Goal: Transaction & Acquisition: Purchase product/service

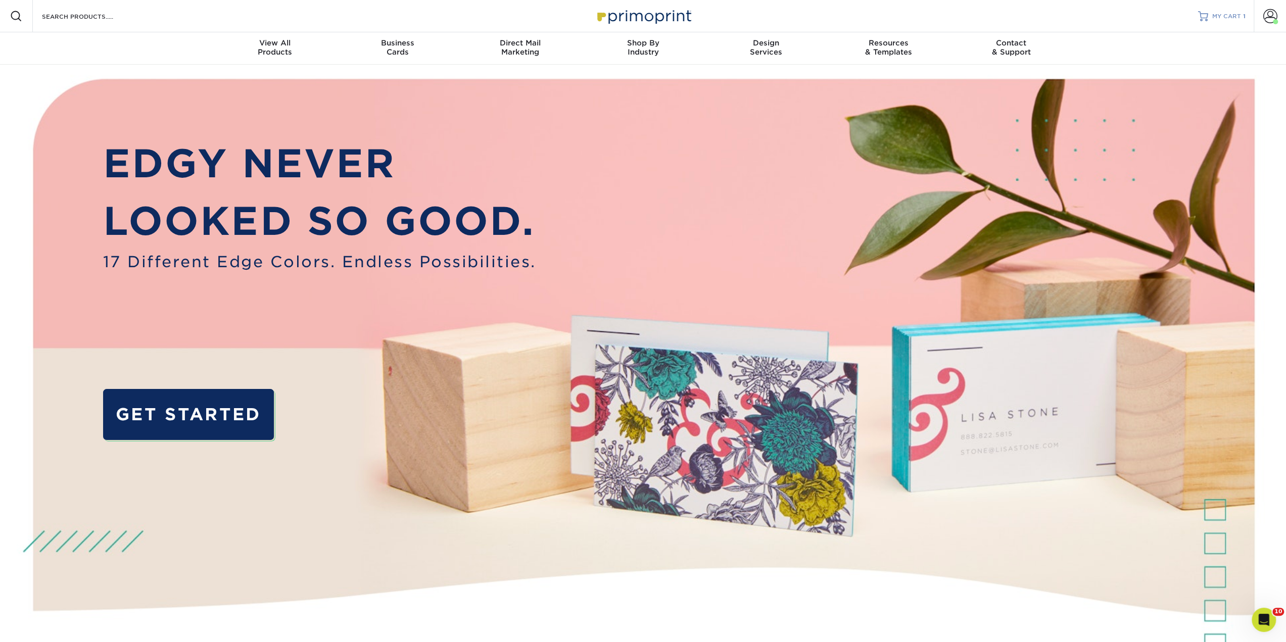
click at [1227, 12] on span "MY CART" at bounding box center [1226, 16] width 29 height 9
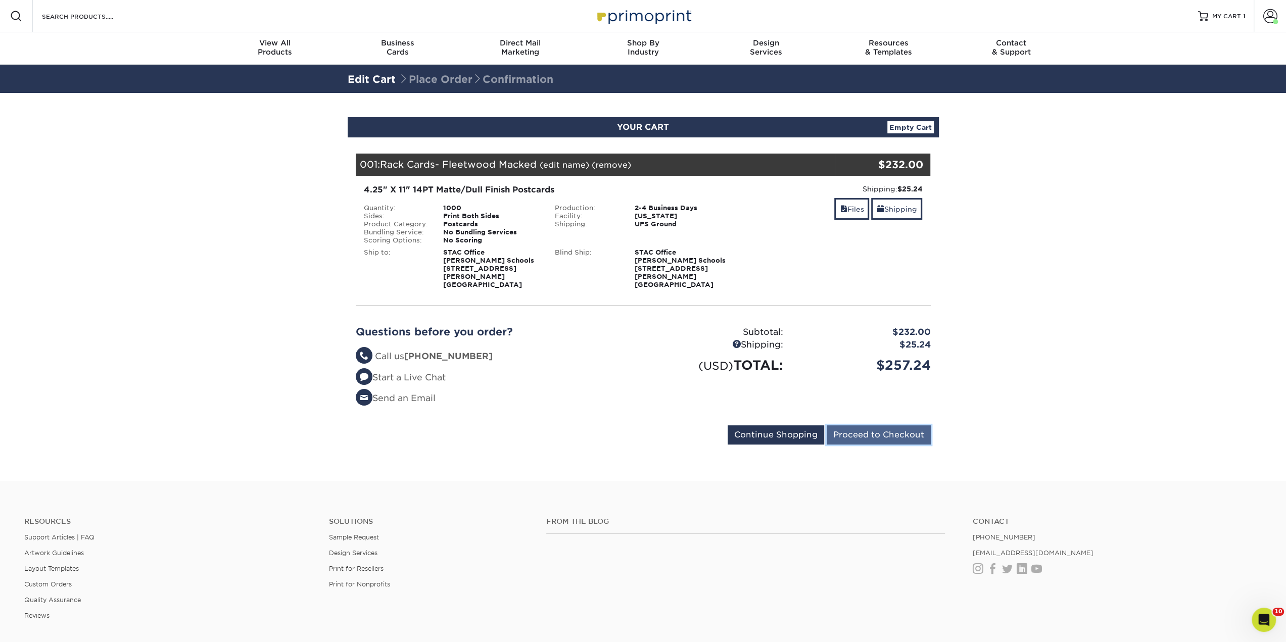
click at [864, 432] on input "Proceed to Checkout" at bounding box center [878, 434] width 104 height 19
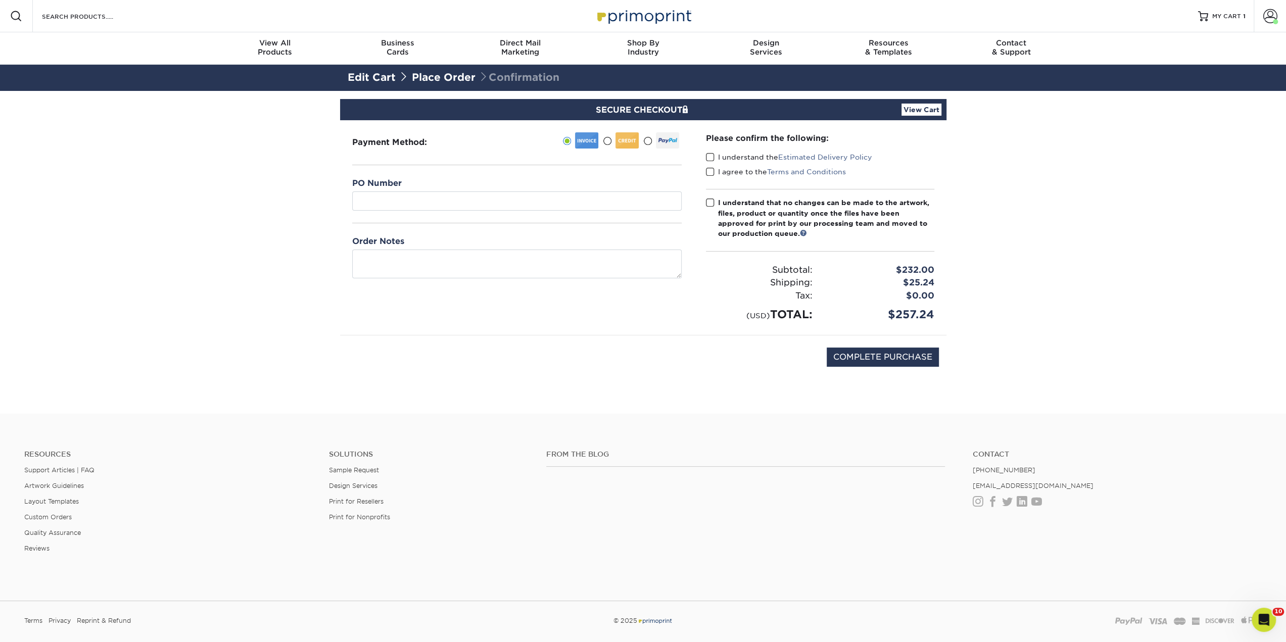
click at [429, 216] on div "PO Number" at bounding box center [516, 200] width 329 height 46
click at [427, 209] on input "text" at bounding box center [516, 200] width 329 height 19
paste input "PO-26-00483"
type input "PO-26-00483"
click at [710, 153] on span at bounding box center [710, 158] width 9 height 10
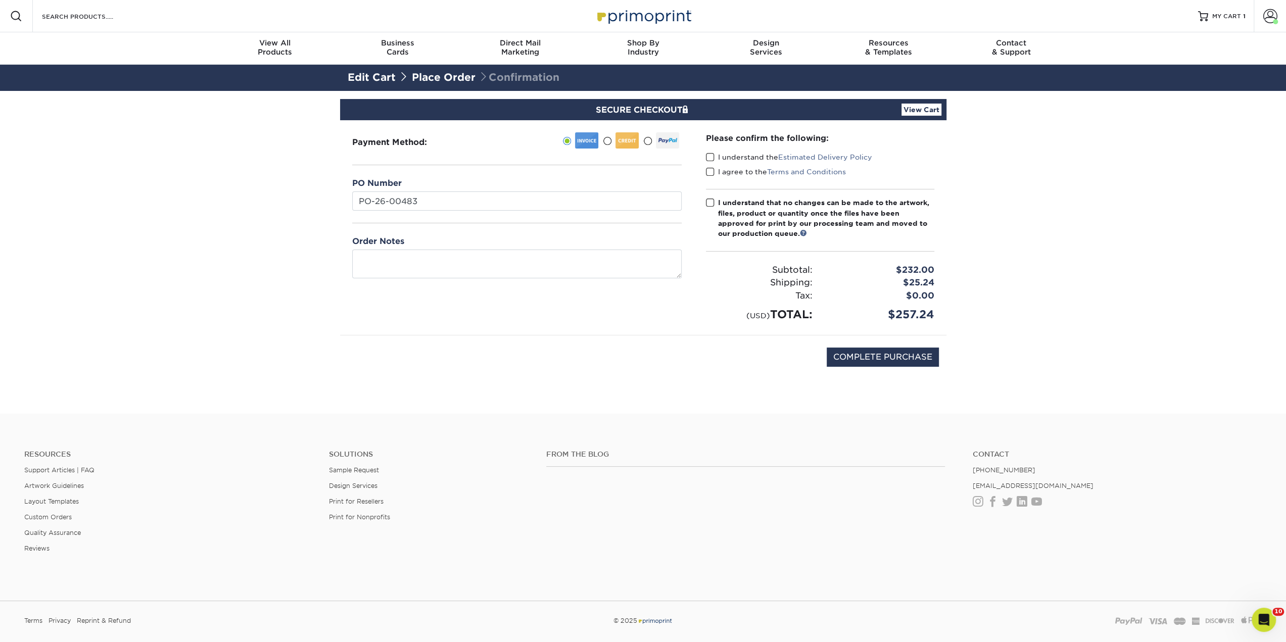
click at [0, 0] on input "I understand the Estimated Delivery Policy" at bounding box center [0, 0] width 0 height 0
click at [710, 169] on span at bounding box center [710, 172] width 9 height 10
click at [0, 0] on input "I agree to the Terms and Conditions" at bounding box center [0, 0] width 0 height 0
click at [709, 203] on span at bounding box center [710, 203] width 9 height 10
click at [0, 0] on input "I understand that no changes can be made to the artwork, files, product or quan…" at bounding box center [0, 0] width 0 height 0
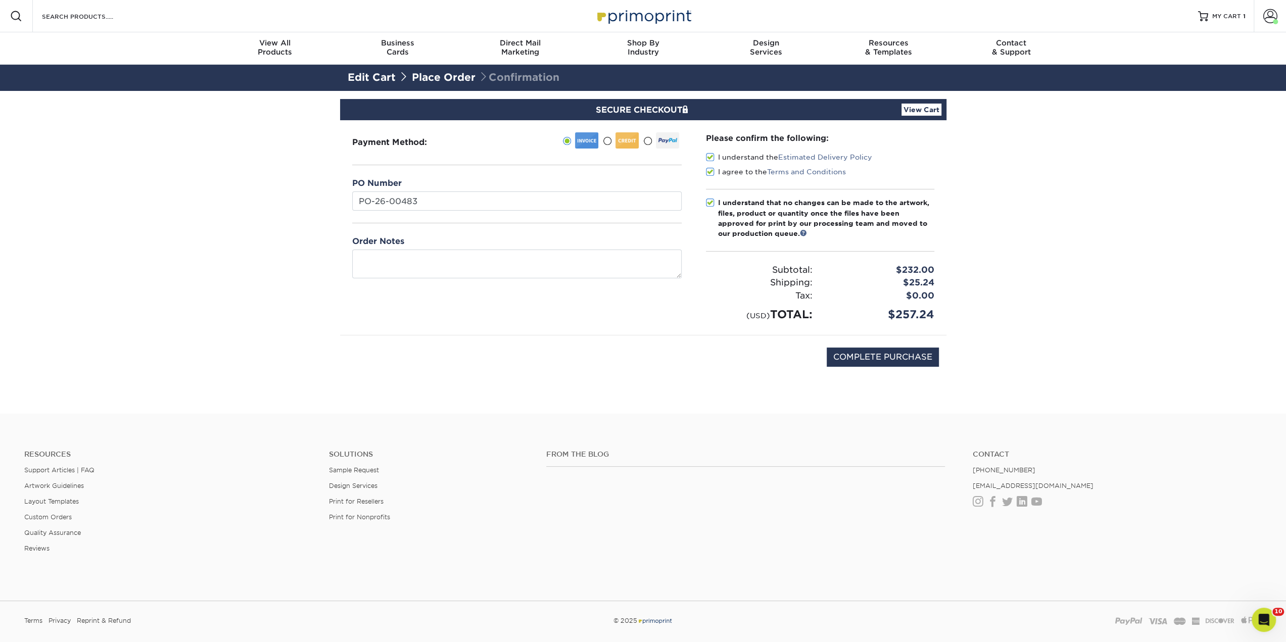
click at [913, 112] on link "View Cart" at bounding box center [921, 110] width 40 height 12
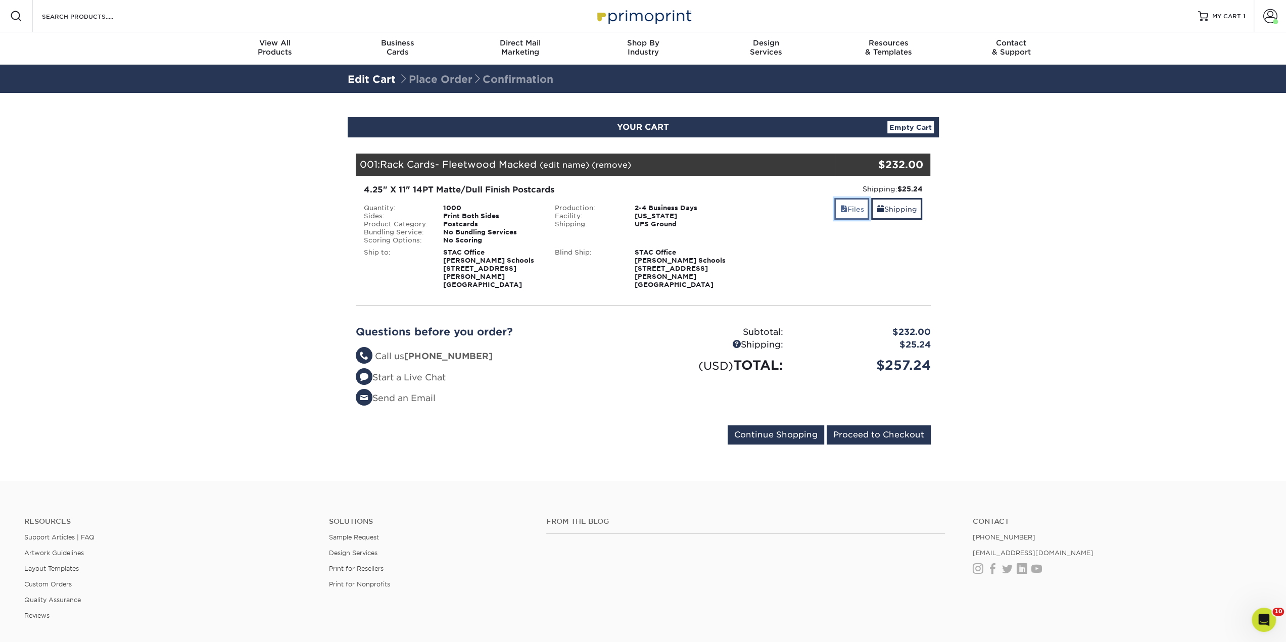
click at [842, 208] on span at bounding box center [843, 209] width 7 height 8
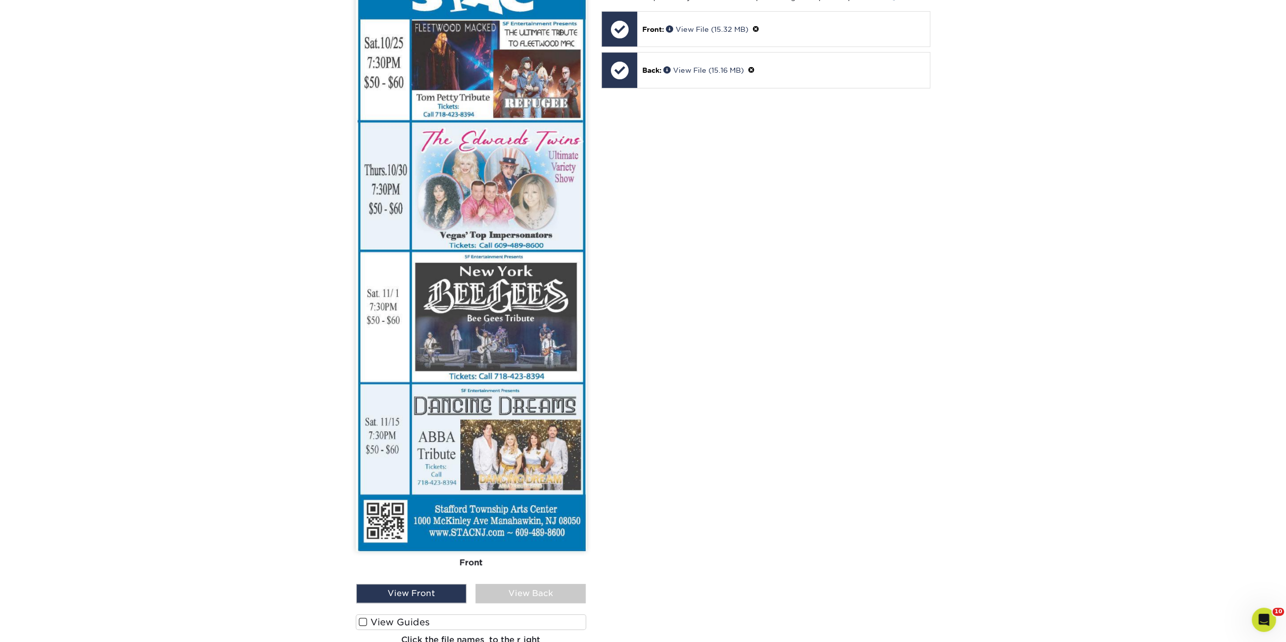
scroll to position [404, 0]
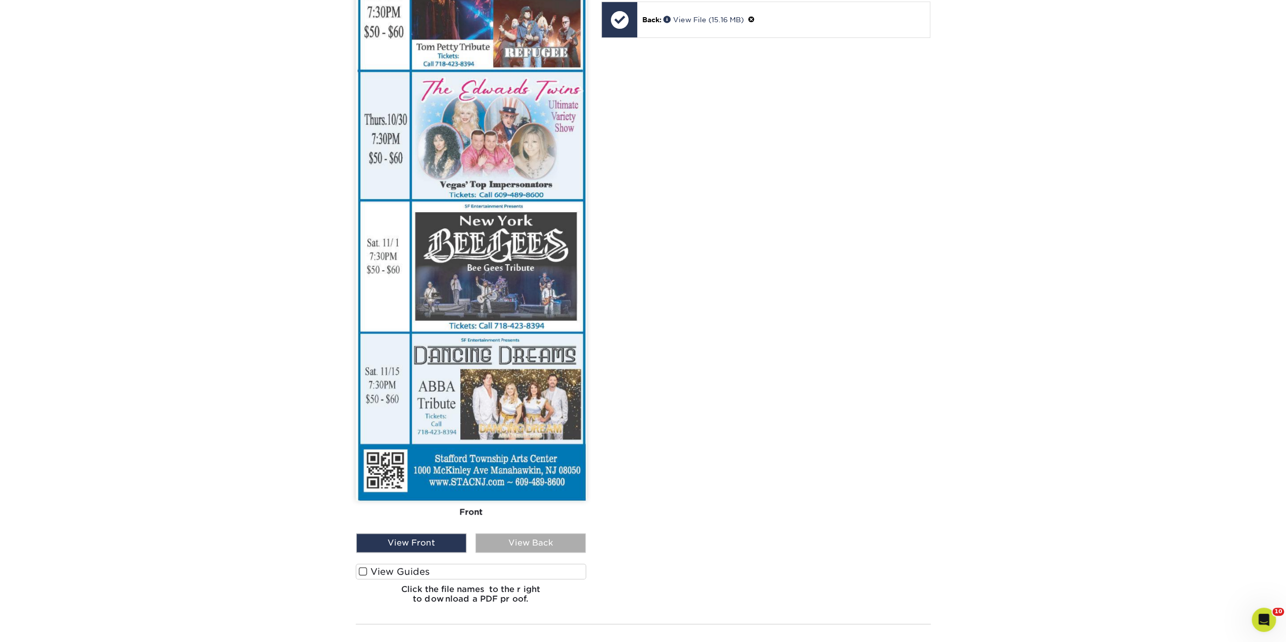
click at [520, 533] on div "View Back" at bounding box center [530, 542] width 110 height 19
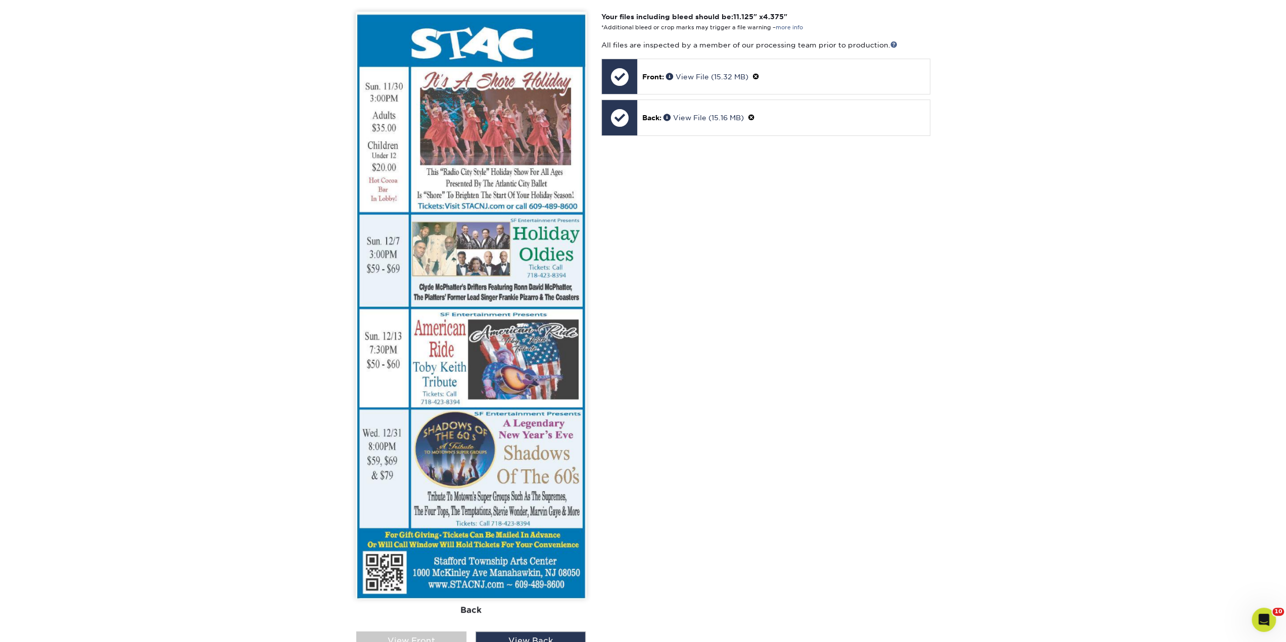
scroll to position [556, 0]
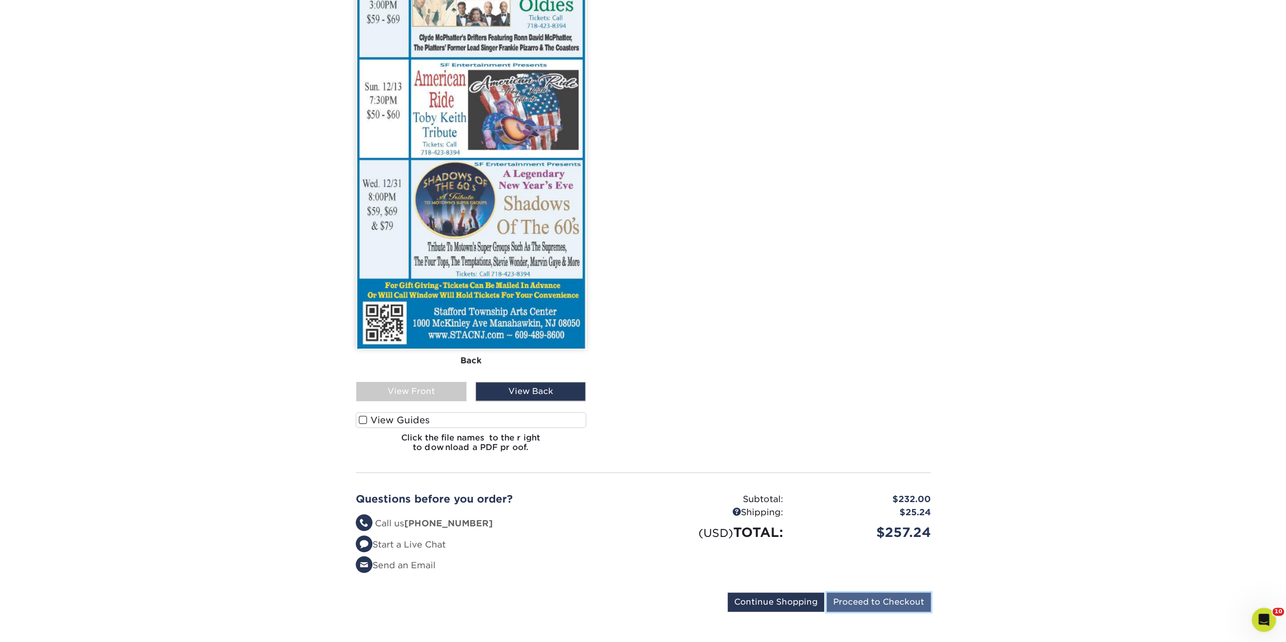
click at [907, 593] on input "Proceed to Checkout" at bounding box center [878, 602] width 104 height 19
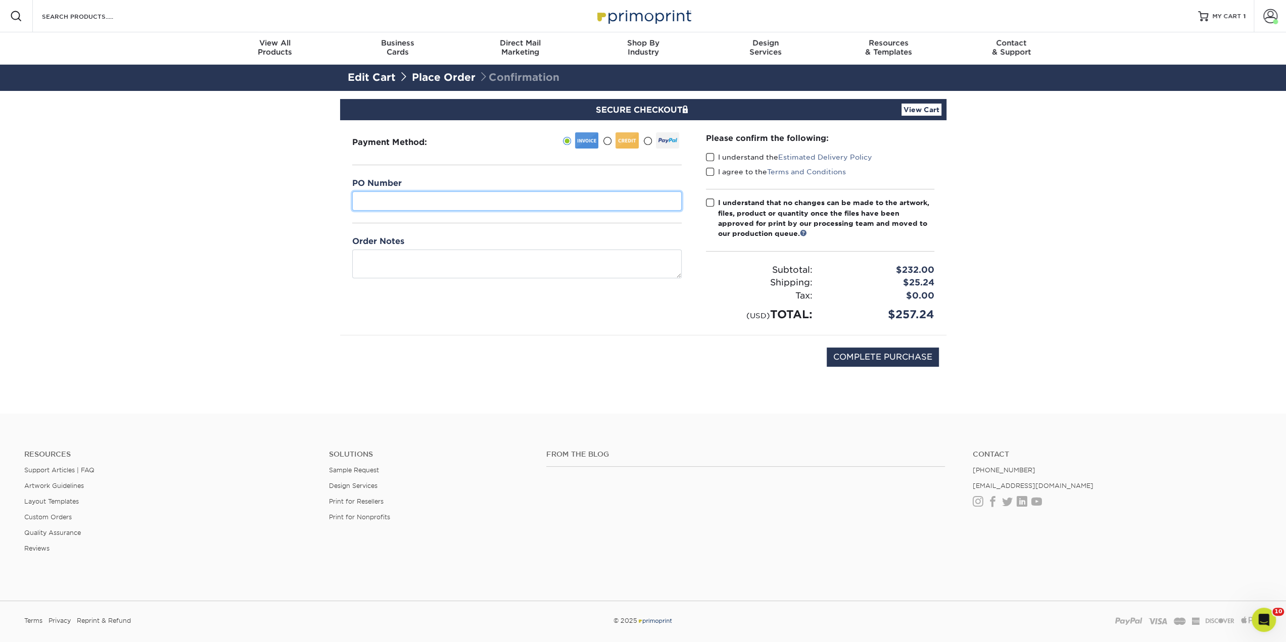
click at [452, 201] on input "text" at bounding box center [516, 200] width 329 height 19
paste input "PO-26-00483"
type input "PO-26-00483"
click at [708, 157] on span at bounding box center [710, 158] width 9 height 10
click at [0, 0] on input "I understand the Estimated Delivery Policy" at bounding box center [0, 0] width 0 height 0
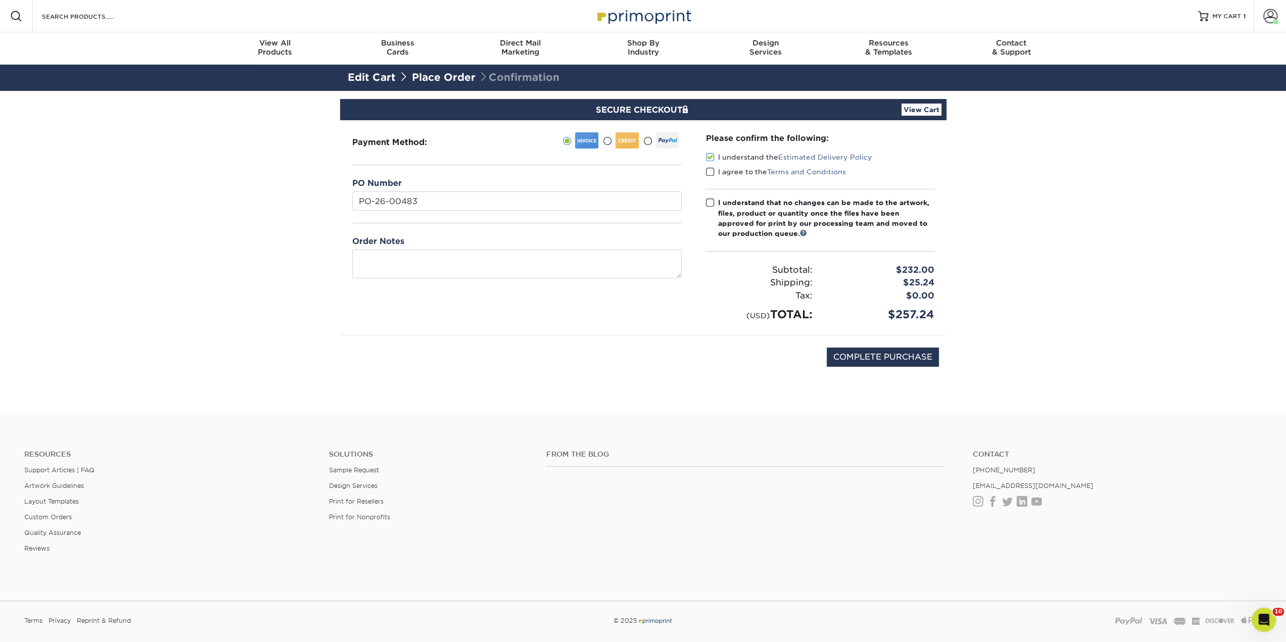
click at [709, 171] on span at bounding box center [710, 172] width 9 height 10
click at [0, 0] on input "I agree to the Terms and Conditions" at bounding box center [0, 0] width 0 height 0
click at [708, 206] on span at bounding box center [710, 203] width 9 height 10
click at [0, 0] on input "I understand that no changes can be made to the artwork, files, product or quan…" at bounding box center [0, 0] width 0 height 0
click at [845, 360] on input "COMPLETE PURCHASE" at bounding box center [882, 357] width 112 height 19
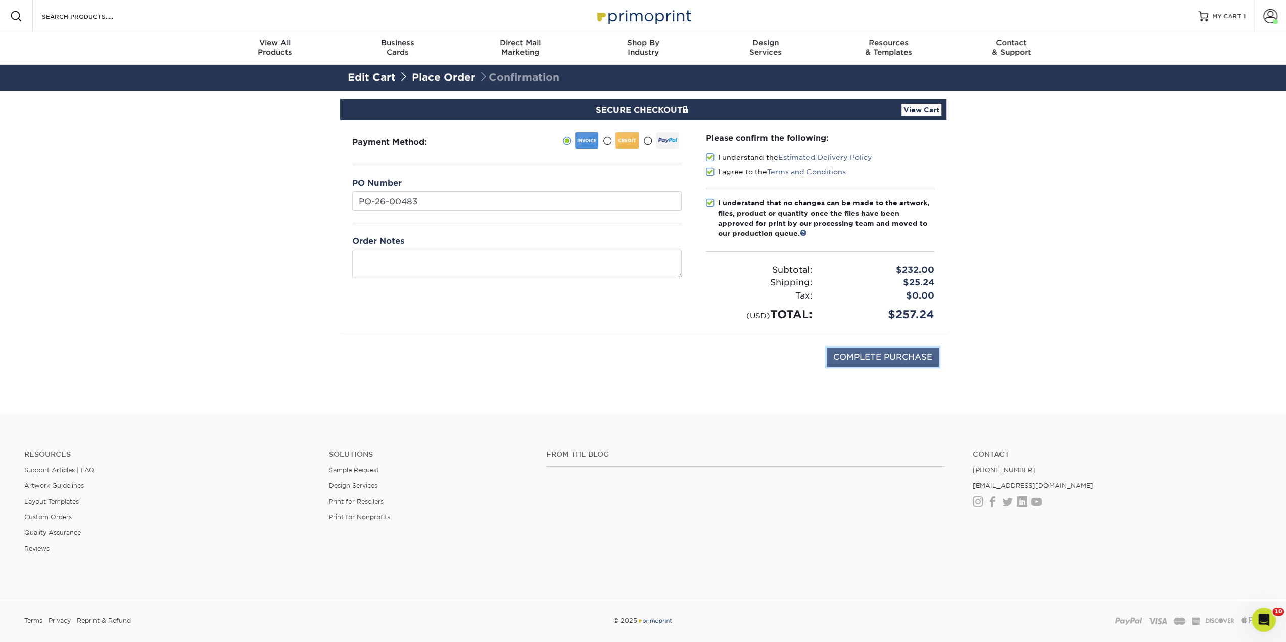
type input "PROCESSING, PLEASE WAIT..."
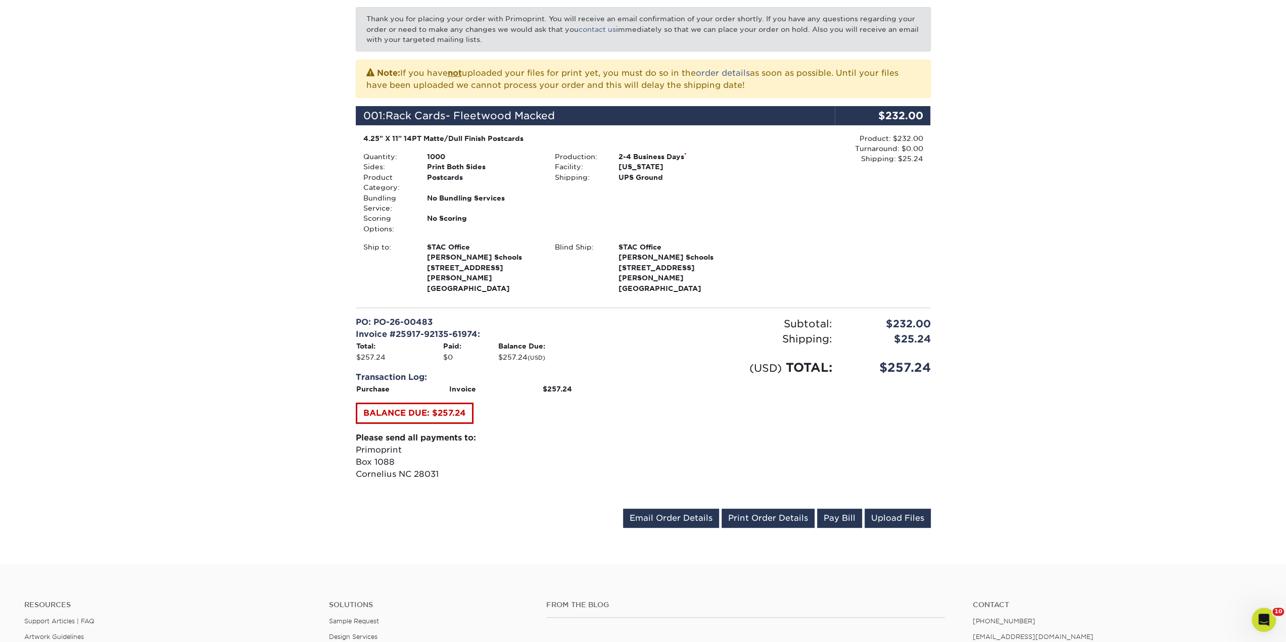
scroll to position [253, 0]
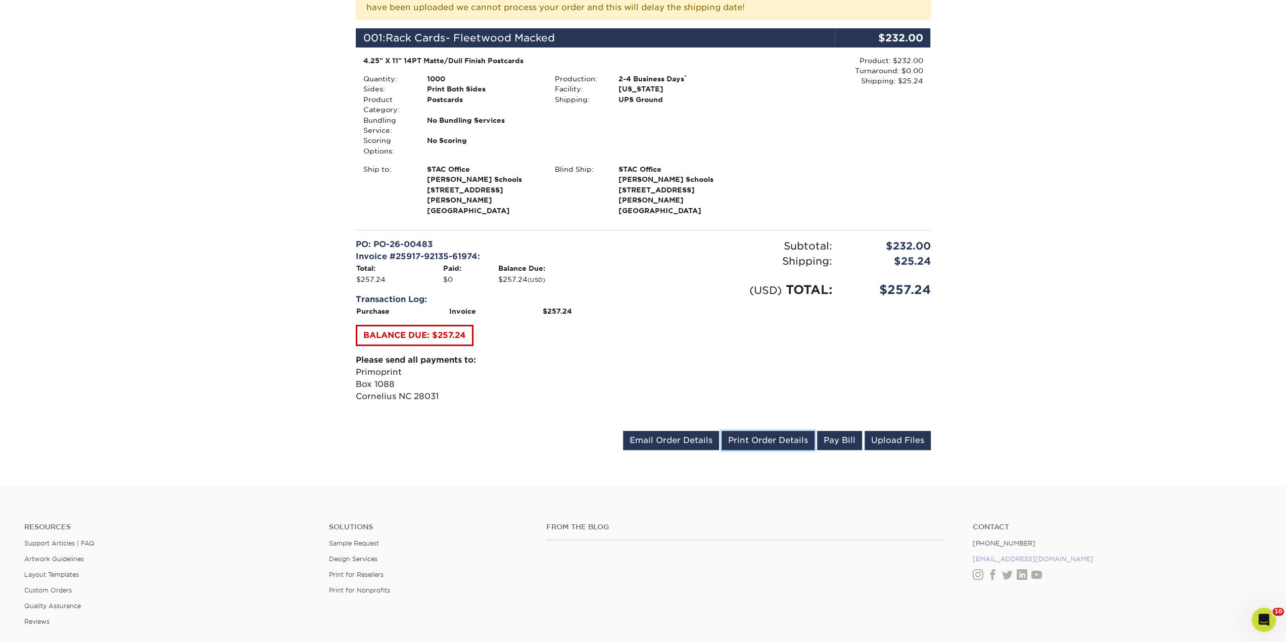
drag, startPoint x: 749, startPoint y: 427, endPoint x: 1021, endPoint y: 550, distance: 299.1
click at [749, 431] on link "Print Order Details" at bounding box center [767, 440] width 93 height 19
